Goal: Task Accomplishment & Management: Manage account settings

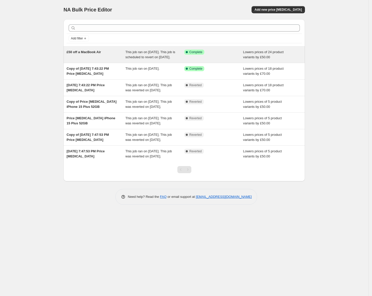
click at [100, 58] on div "£50 off a MacBook Air" at bounding box center [96, 55] width 59 height 10
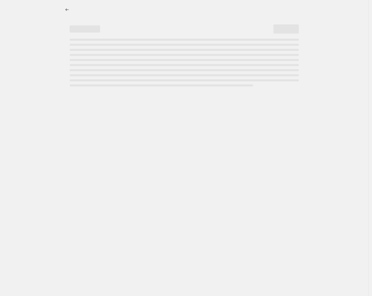
select select "by"
select select "collection"
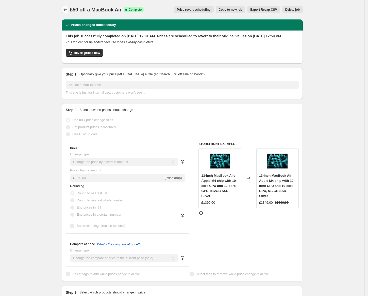
click at [68, 10] on icon "Price change jobs" at bounding box center [65, 9] width 5 height 5
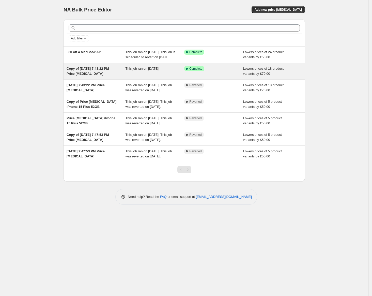
click at [98, 75] on span "Copy of Aug 4, 2025, 7:43:22 PM Price change job" at bounding box center [88, 71] width 42 height 9
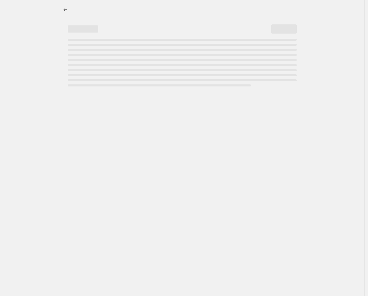
select select "by"
select select "collection"
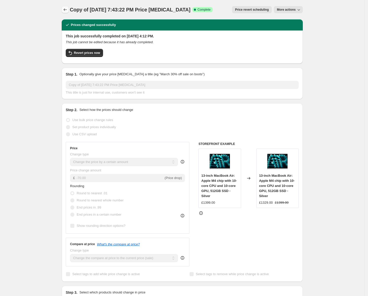
click at [67, 7] on icon "Price change jobs" at bounding box center [65, 9] width 5 height 5
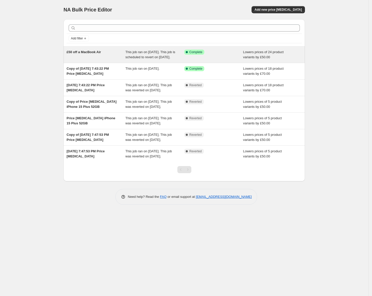
click at [93, 54] on div "£50 off a MacBook Air" at bounding box center [96, 55] width 59 height 10
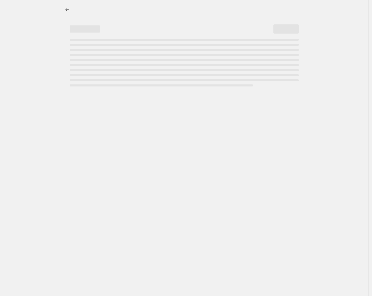
select select "by"
select select "collection"
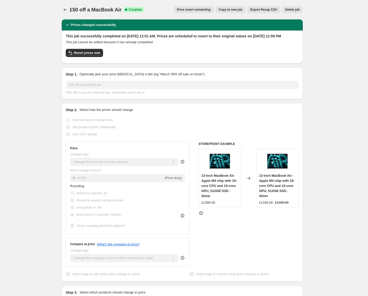
click at [193, 10] on span "Price revert scheduling" at bounding box center [194, 10] width 34 height 4
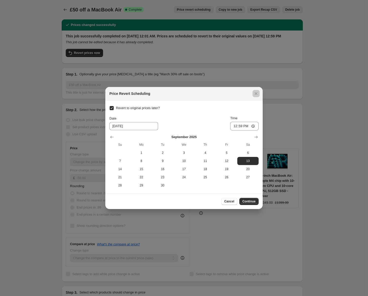
click at [182, 21] on div at bounding box center [184, 148] width 368 height 296
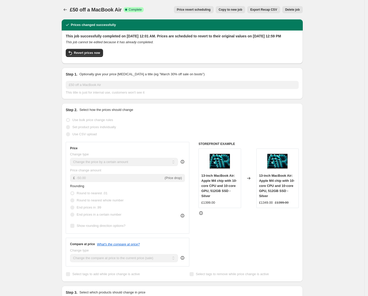
click at [235, 11] on span "Copy to new job" at bounding box center [231, 10] width 24 height 4
select select "by"
select select "collection"
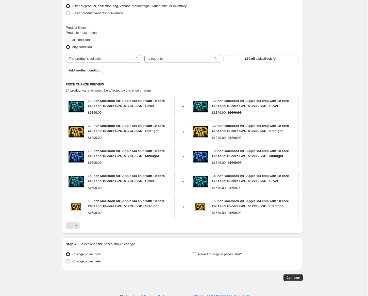
scroll to position [279, 0]
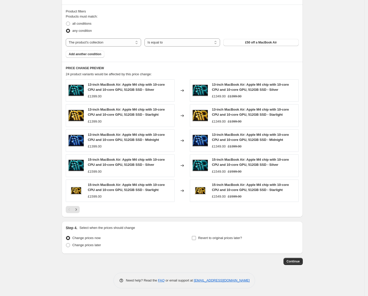
click at [221, 239] on span "Revert to original prices later?" at bounding box center [220, 238] width 44 height 4
click at [196, 239] on input "Revert to original prices later?" at bounding box center [194, 238] width 4 height 4
checkbox input "true"
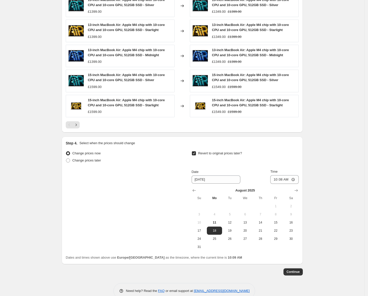
scroll to position [374, 0]
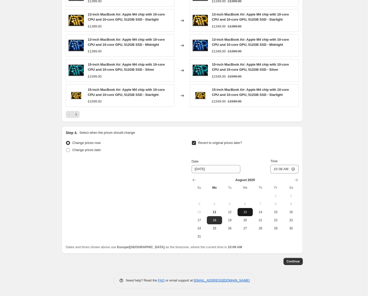
click at [250, 209] on button "13" at bounding box center [245, 212] width 15 height 8
click at [298, 179] on icon "Show next month, September 2025" at bounding box center [296, 180] width 3 height 3
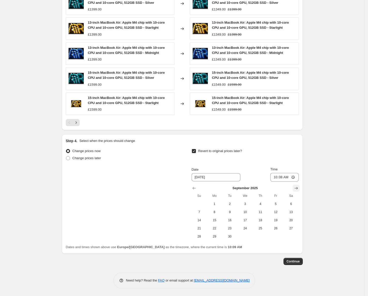
scroll to position [366, 0]
click at [290, 211] on span "13" at bounding box center [291, 212] width 11 height 4
type input "9/13/2025"
click at [277, 177] on input "10:08" at bounding box center [284, 177] width 28 height 9
click at [294, 176] on input "10:08" at bounding box center [284, 177] width 28 height 9
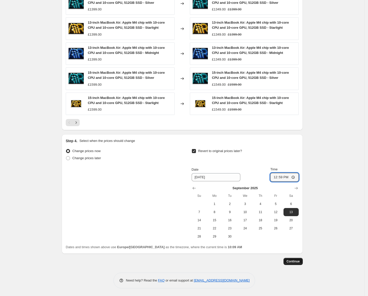
type input "12:59"
click at [293, 261] on span "Continue" at bounding box center [293, 261] width 13 height 4
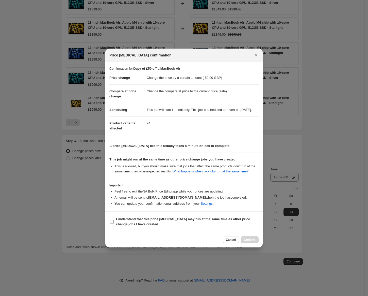
click at [166, 223] on b "I understand that this price change job may run at the same time as other price…" at bounding box center [183, 221] width 134 height 9
click at [114, 223] on input "I understand that this price change job may run at the same time as other price…" at bounding box center [112, 221] width 4 height 4
checkbox input "true"
click at [250, 241] on span "Confirm" at bounding box center [250, 239] width 12 height 4
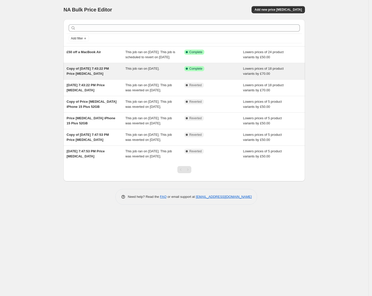
click at [105, 76] on div "Copy of [DATE] 7:43:22 PM Price [MEDICAL_DATA]" at bounding box center [96, 71] width 59 height 10
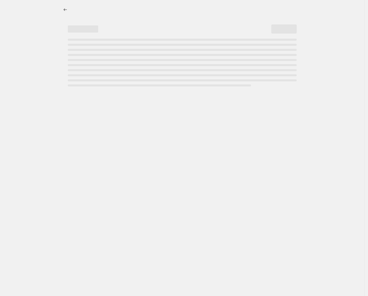
select select "by"
select select "collection"
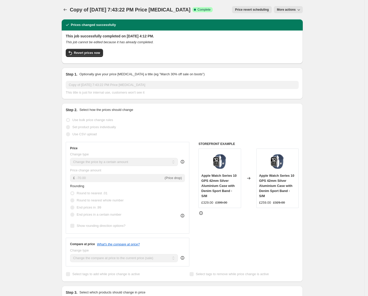
click at [245, 10] on span "Price revert scheduling" at bounding box center [252, 10] width 34 height 4
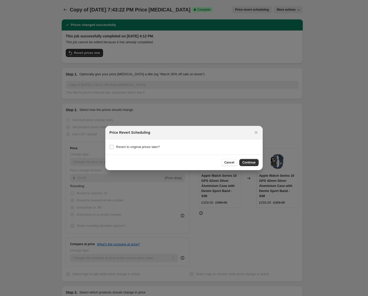
click at [29, 44] on div at bounding box center [184, 148] width 368 height 296
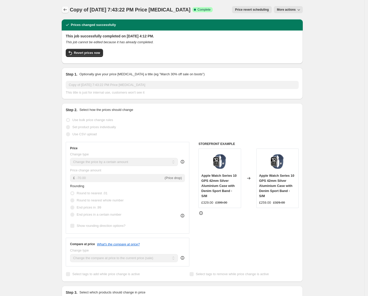
click at [67, 10] on icon "Price change jobs" at bounding box center [65, 9] width 5 height 5
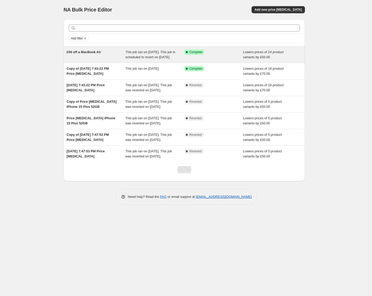
click at [91, 55] on div "£50 off a MacBook Air" at bounding box center [96, 55] width 59 height 10
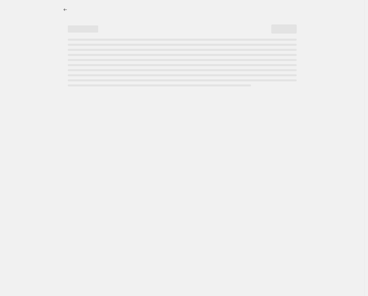
select select "by"
select select "collection"
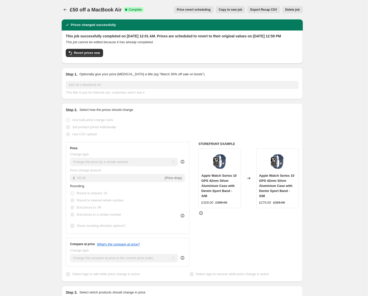
click at [189, 10] on span "Price revert scheduling" at bounding box center [194, 10] width 34 height 4
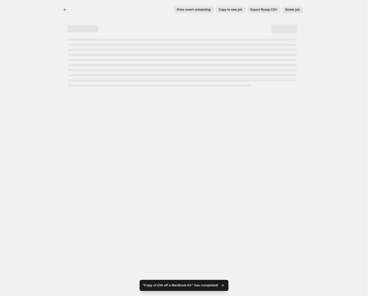
select select "by"
select select "collection"
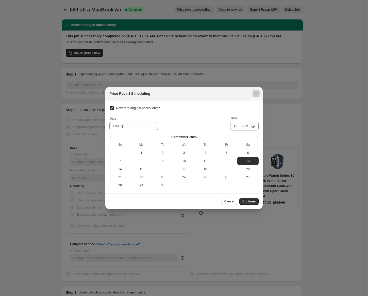
click at [45, 39] on div at bounding box center [184, 148] width 368 height 296
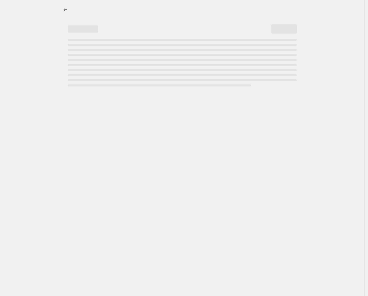
select select "by"
select select "collection"
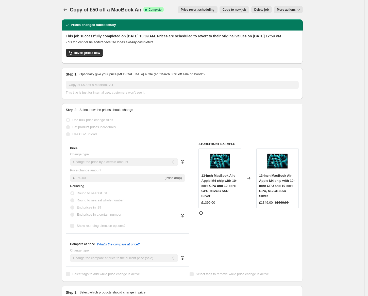
drag, startPoint x: 58, startPoint y: 48, endPoint x: 174, endPoint y: 22, distance: 118.8
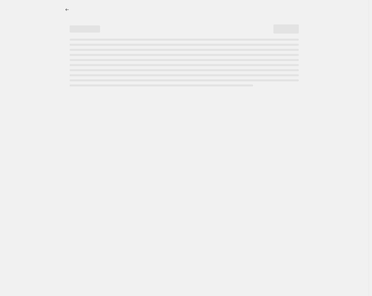
select select "by"
select select "collection"
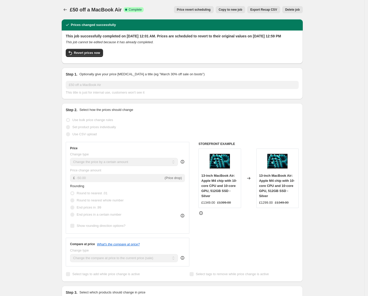
click at [294, 12] on button "Delete job" at bounding box center [292, 9] width 21 height 7
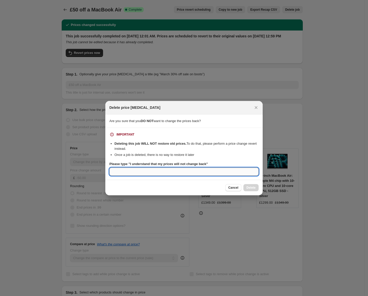
click at [203, 174] on input "Please type "I understand that my prices will not change back"" at bounding box center [183, 171] width 149 height 8
click at [131, 163] on b "Please type "I understand that my prices will not change back"" at bounding box center [158, 164] width 99 height 4
click at [131, 167] on input "Please type "I understand that my prices will not change back"" at bounding box center [183, 171] width 149 height 8
click at [202, 163] on b "Please type "I understand that my prices will not change back"" at bounding box center [158, 164] width 99 height 4
click at [202, 167] on input "Please type "I understand that my prices will not change back"" at bounding box center [183, 171] width 149 height 8
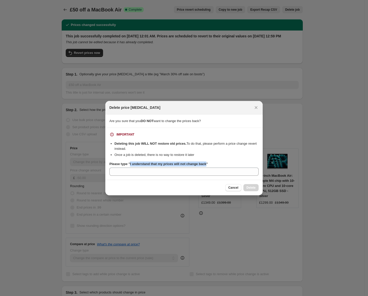
drag, startPoint x: 202, startPoint y: 163, endPoint x: 130, endPoint y: 164, distance: 71.6
click at [130, 164] on b "Please type "I understand that my prices will not change back"" at bounding box center [158, 164] width 99 height 4
click at [130, 167] on input "Please type "I understand that my prices will not change back"" at bounding box center [183, 171] width 149 height 8
copy b "I understand that my prices will not change back"
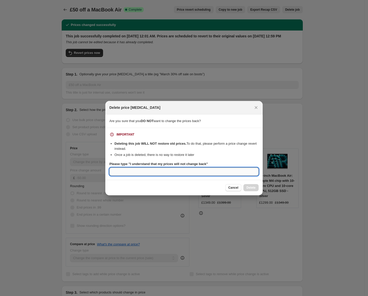
click at [144, 172] on input "Please type "I understand that my prices will not change back"" at bounding box center [183, 171] width 149 height 8
paste input "I understand that my prices will not change back"
type input "I understand that my prices will not change back"
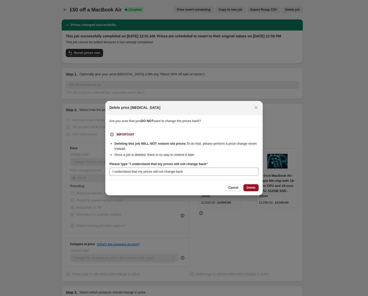
click at [253, 185] on button "Delete" at bounding box center [251, 187] width 15 height 7
